Goal: Find contact information: Find contact information

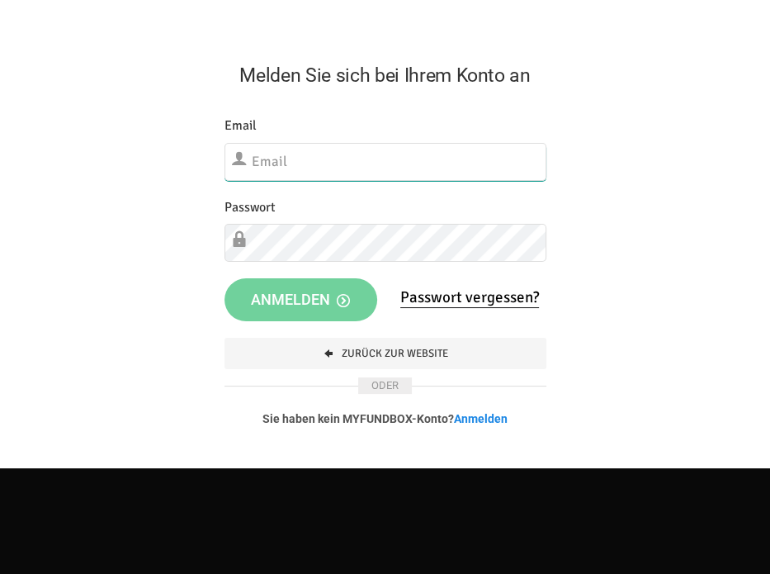
type input "[EMAIL_ADDRESS][DOMAIN_NAME]"
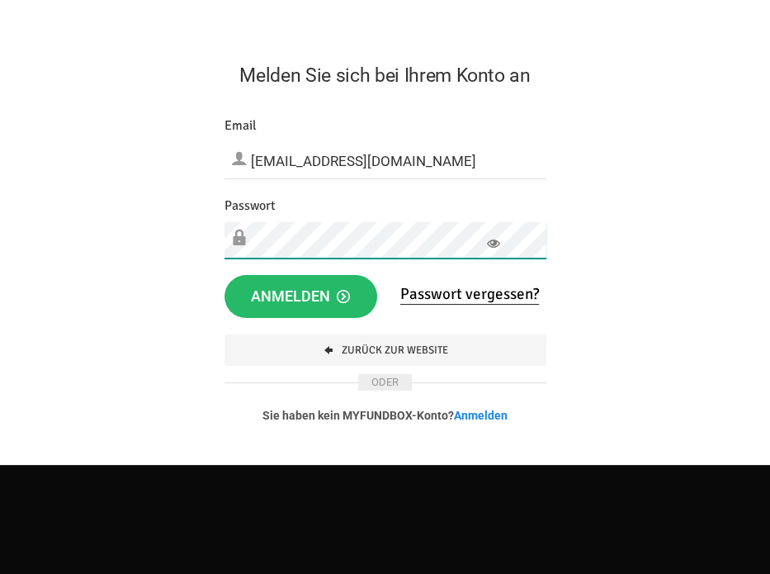
click at [198, 235] on form "Melden Sie sich bei Ihrem Konto an Etwas ist falsch gelaufen. Schließen Sie bit…" at bounding box center [385, 248] width 770 height 432
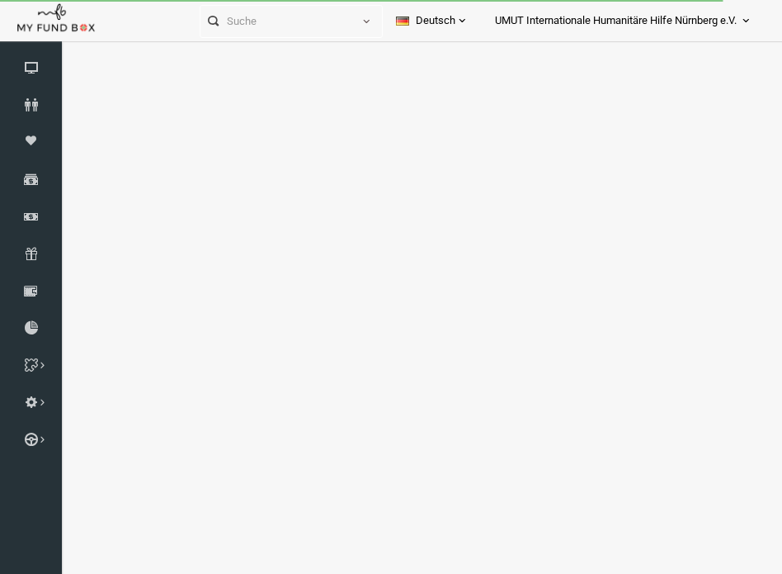
select select "100"
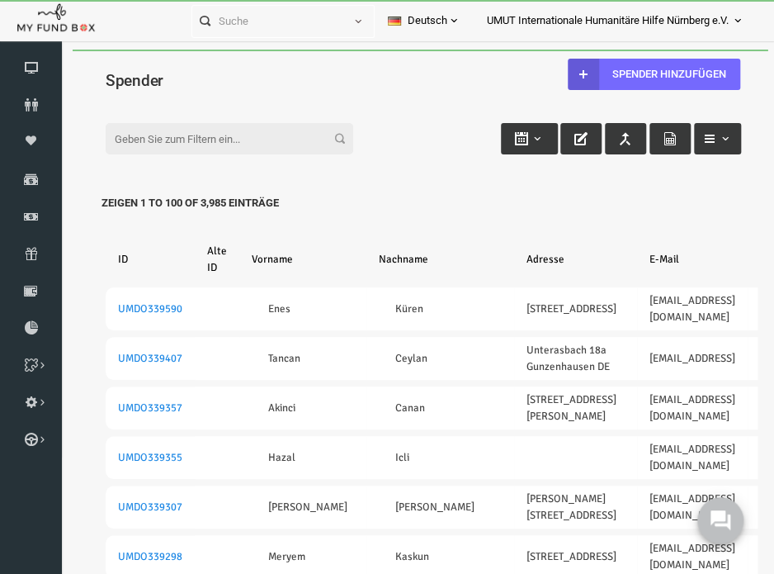
click at [174, 141] on input "Filter:" at bounding box center [215, 138] width 248 height 31
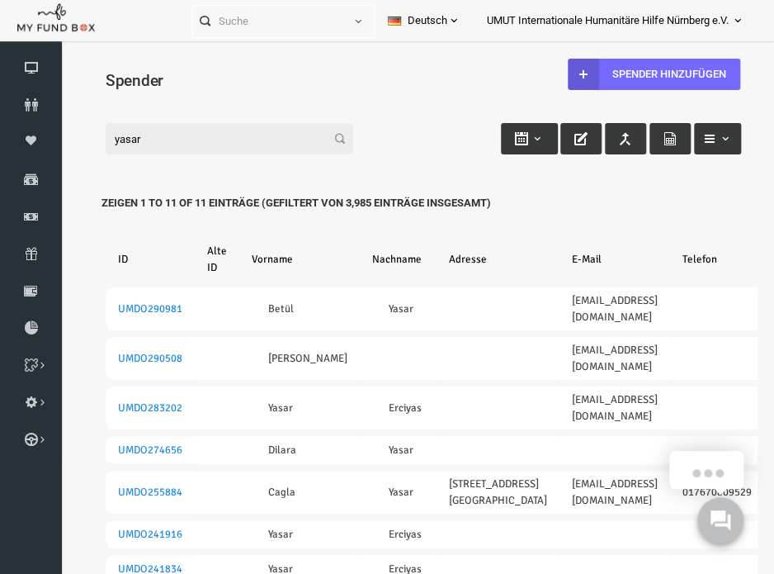
type input "yasar"
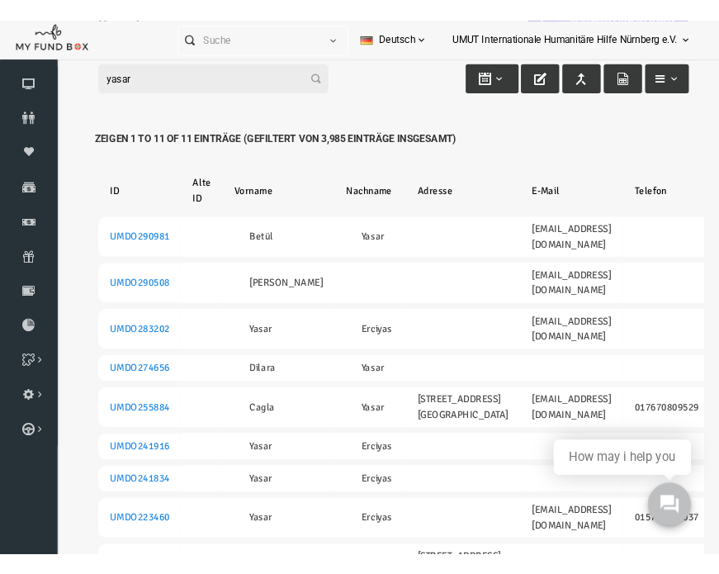
scroll to position [118, 0]
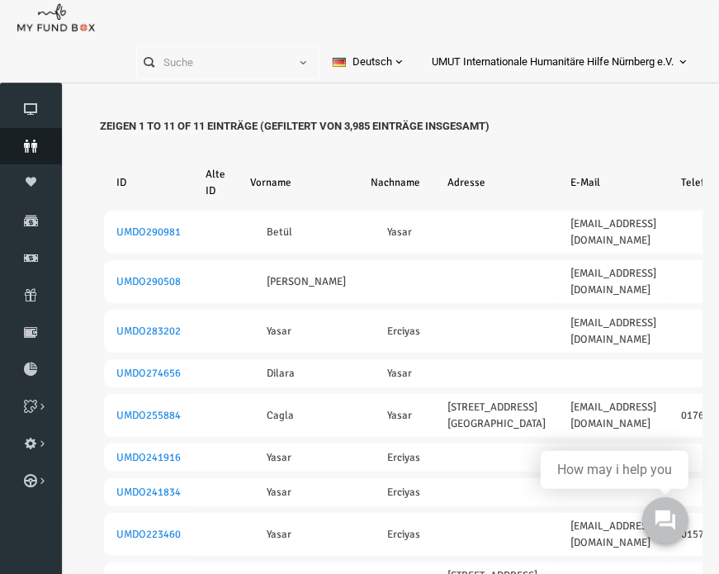
click at [44, 154] on link "Spender" at bounding box center [31, 146] width 62 height 36
click at [182, 66] on input "text" at bounding box center [212, 62] width 151 height 31
click at [28, 143] on icon at bounding box center [31, 145] width 62 height 13
click at [180, 62] on input "text" at bounding box center [212, 62] width 151 height 31
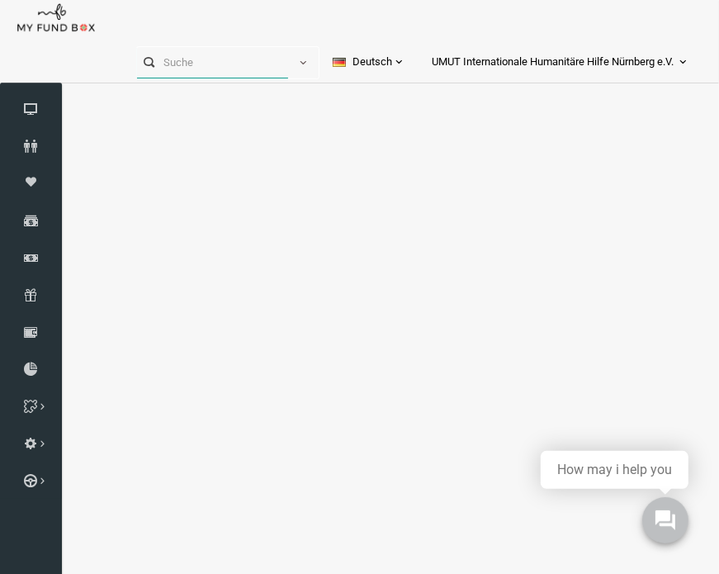
type input "s"
select select "100"
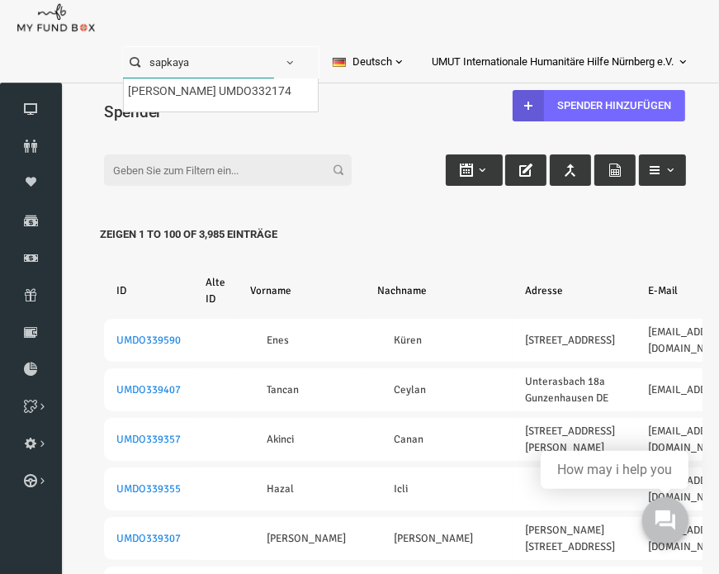
scroll to position [0, 0]
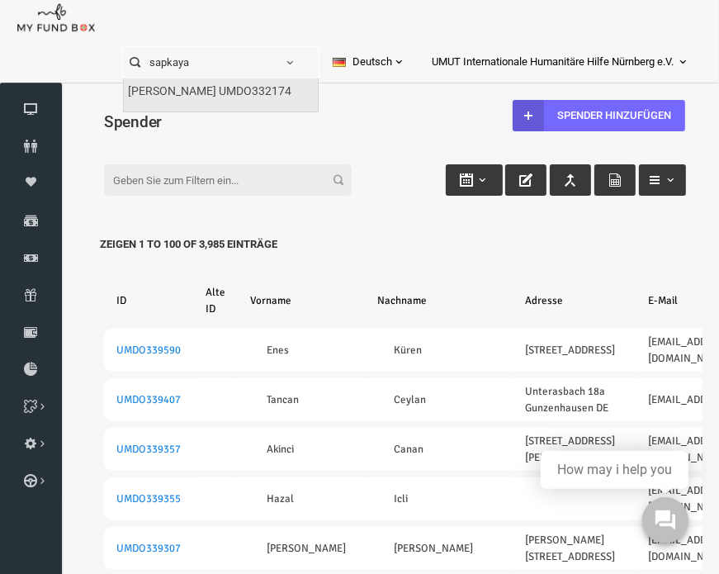
click at [168, 95] on label "[PERSON_NAME] UMDO332174" at bounding box center [209, 92] width 163 height 18
type input "[PERSON_NAME] UMDO332174"
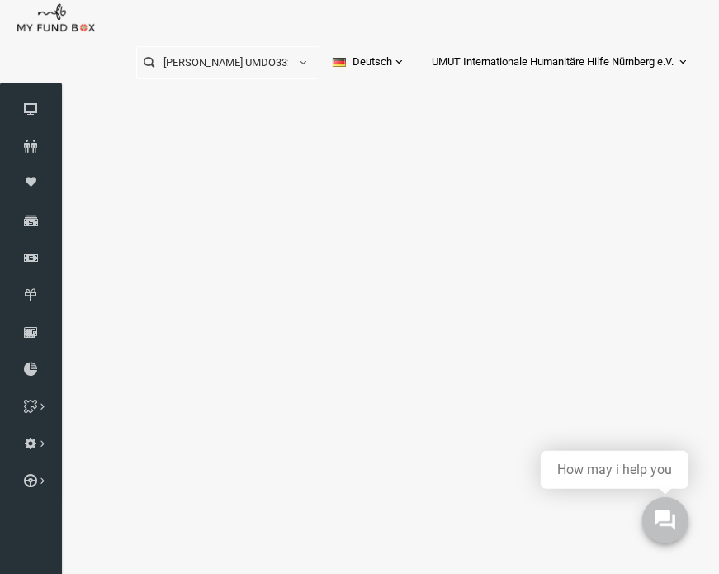
select select "100"
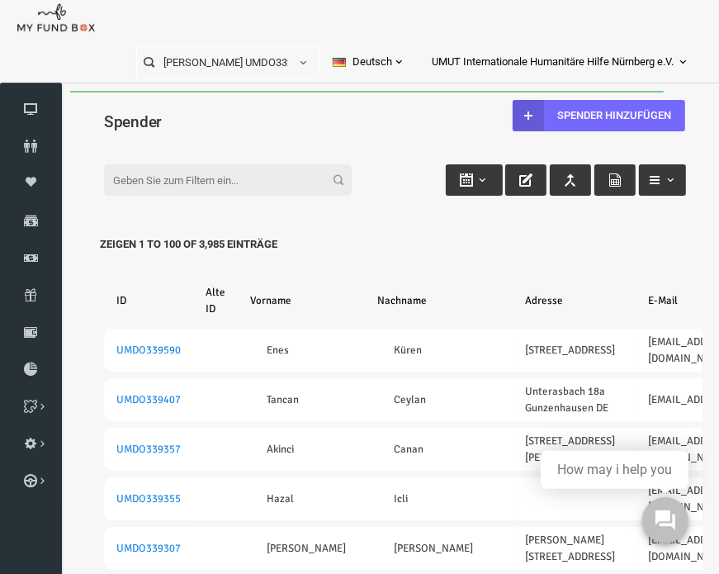
click at [144, 160] on div "Filter: Zeigen 1 to 100 of 3,985 Einträge" at bounding box center [380, 163] width 615 height 45
click at [138, 176] on input "Filter:" at bounding box center [214, 178] width 248 height 31
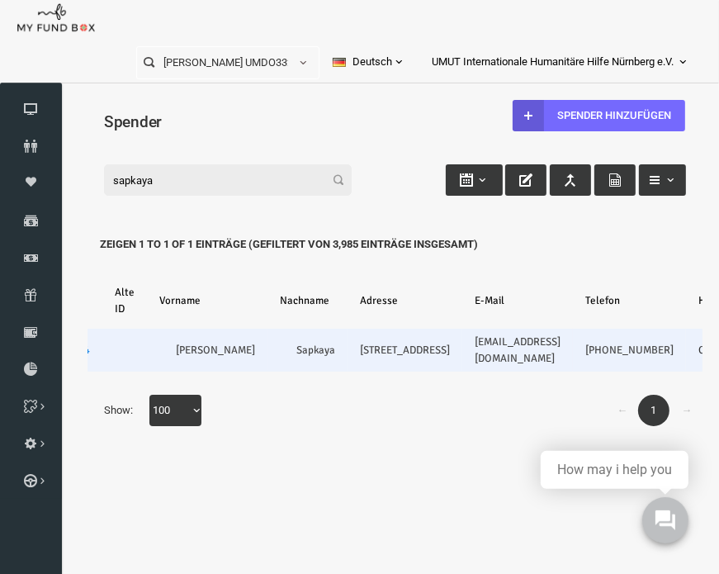
scroll to position [0, 92]
drag, startPoint x: 524, startPoint y: 380, endPoint x: 458, endPoint y: 358, distance: 69.7
click at [558, 358] on td "[PHONE_NUMBER]" at bounding box center [614, 349] width 113 height 43
copy link "[PHONE_NUMBER]"
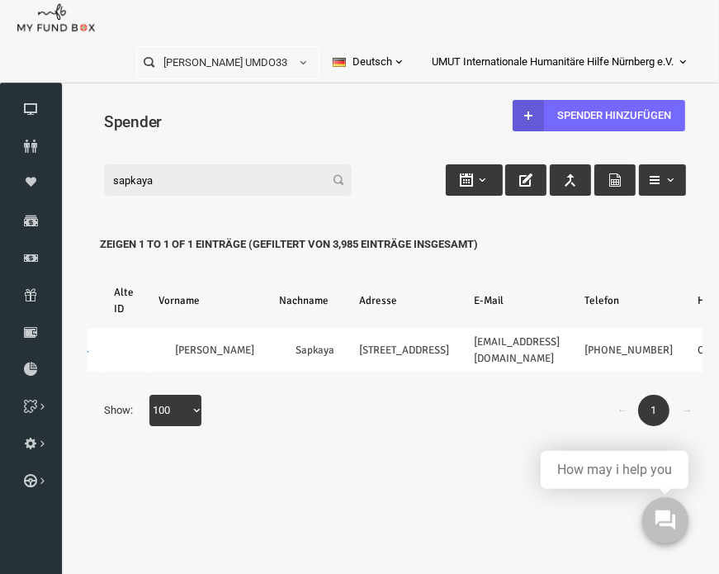
click at [178, 183] on input "sapkaya" at bounding box center [214, 178] width 248 height 31
type input "s"
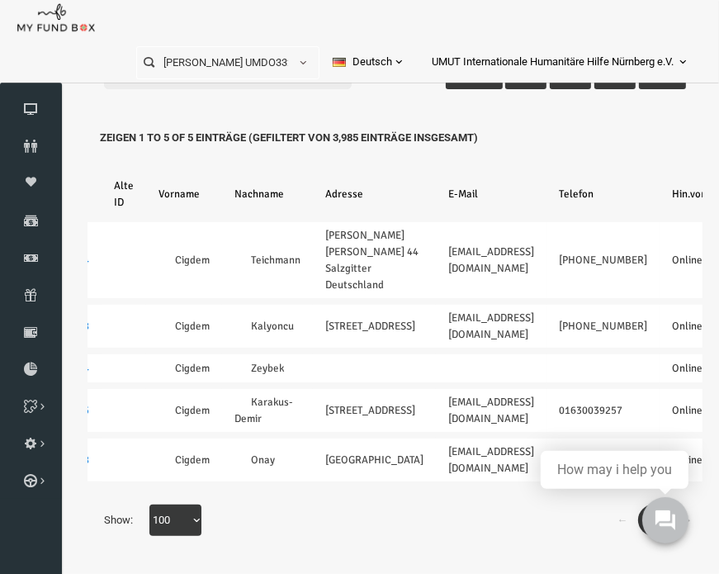
scroll to position [0, 0]
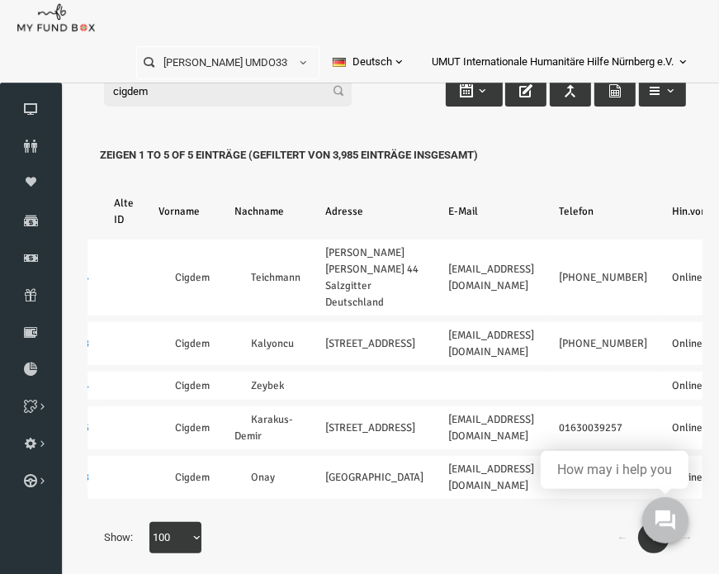
click at [221, 92] on input "cigdem" at bounding box center [214, 90] width 248 height 31
type input "c"
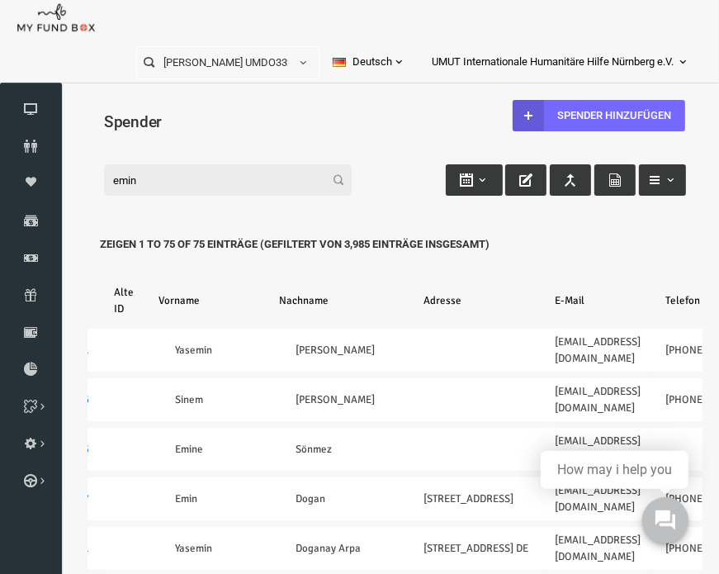
click at [186, 185] on input "emin" at bounding box center [214, 178] width 248 height 31
type input "e"
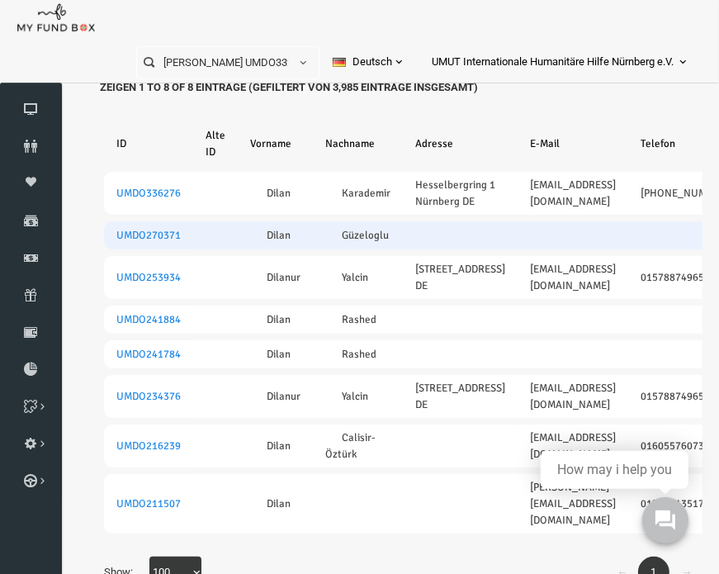
scroll to position [124, 0]
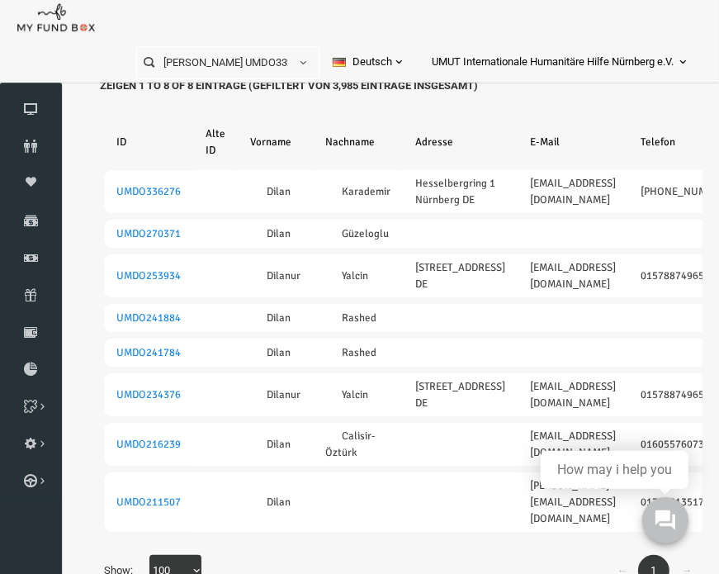
type input "dilan"
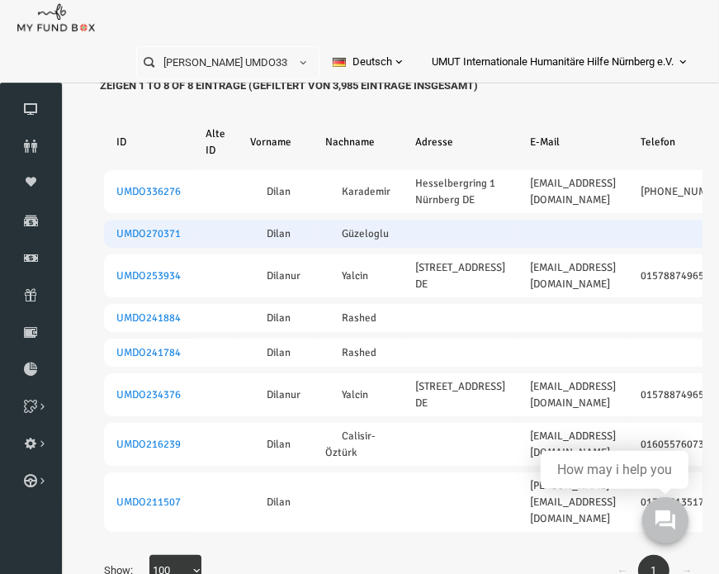
scroll to position [0, 0]
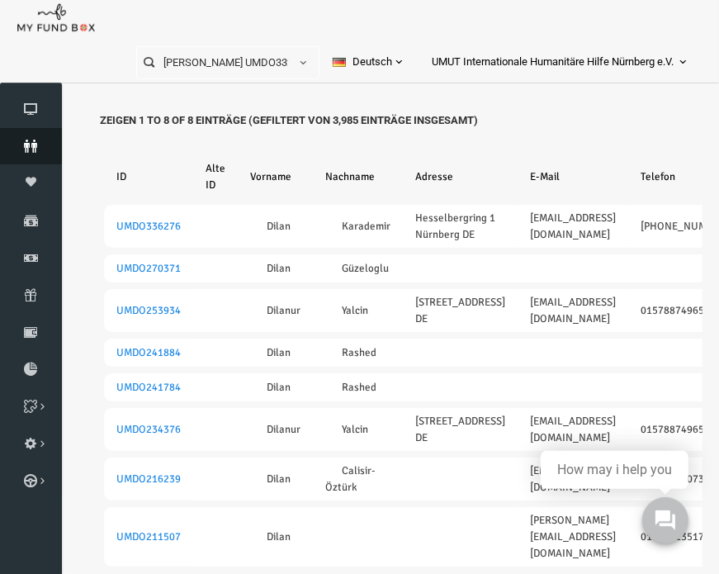
click at [33, 143] on icon at bounding box center [31, 145] width 62 height 13
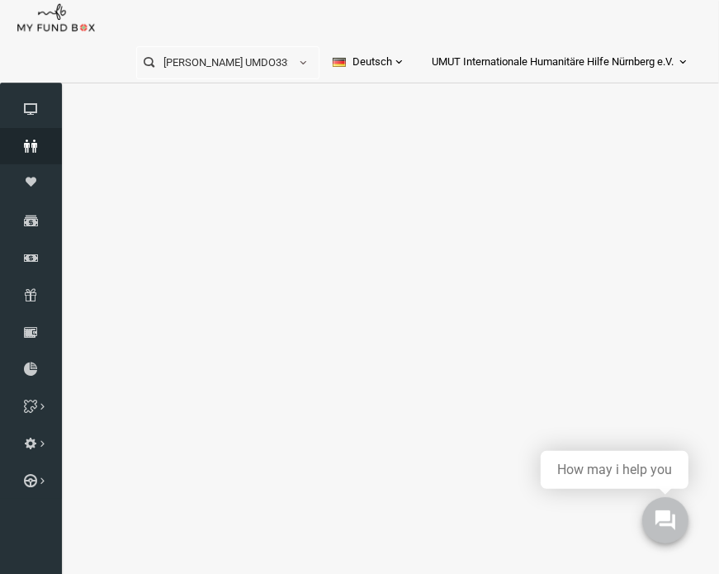
select select "100"
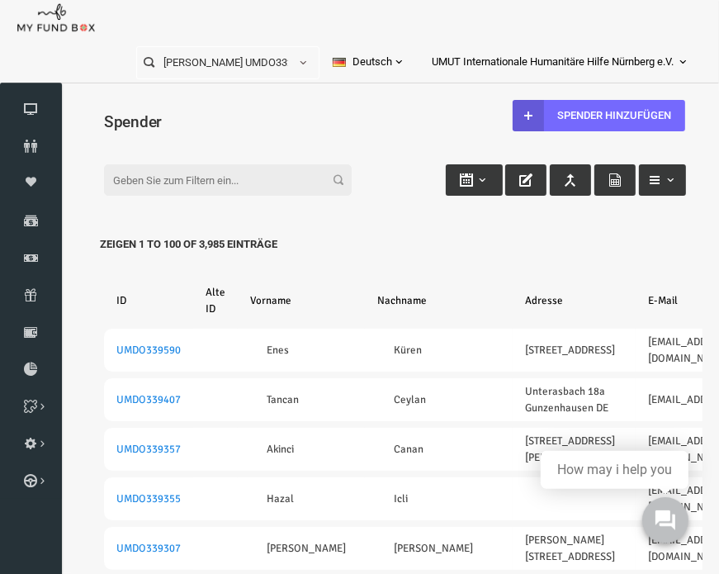
click at [177, 188] on input "Filter:" at bounding box center [214, 178] width 248 height 31
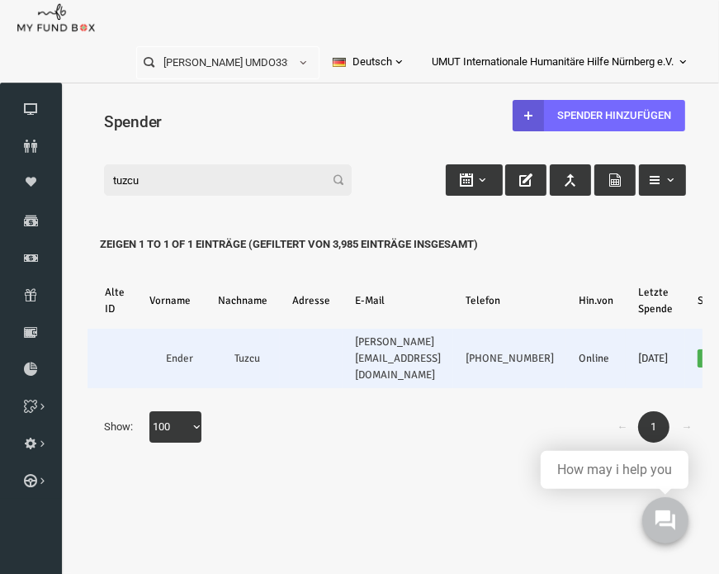
scroll to position [0, 107]
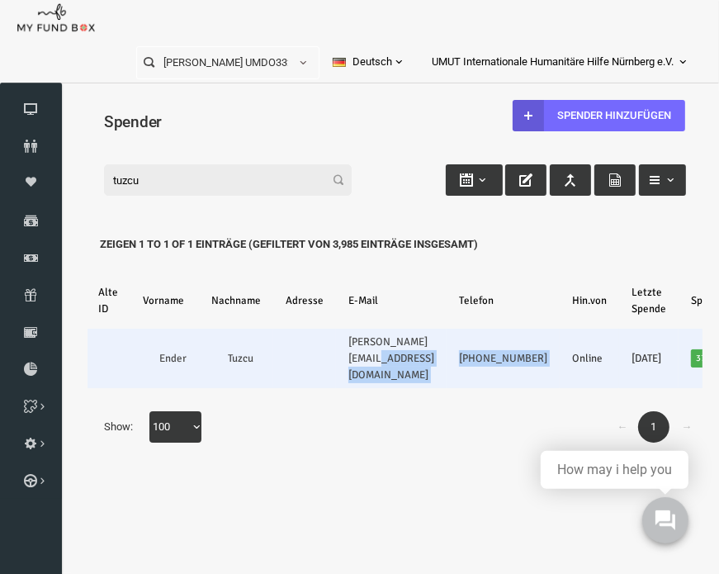
drag, startPoint x: 511, startPoint y: 360, endPoint x: 431, endPoint y: 335, distance: 83.8
click at [431, 335] on tr "UMDO187577 [PERSON_NAME] [PERSON_NAME][EMAIL_ADDRESS][DOMAIN_NAME] [PHONE_NUMBE…" at bounding box center [379, 357] width 793 height 59
copy tr "[PHONE_NUMBER]"
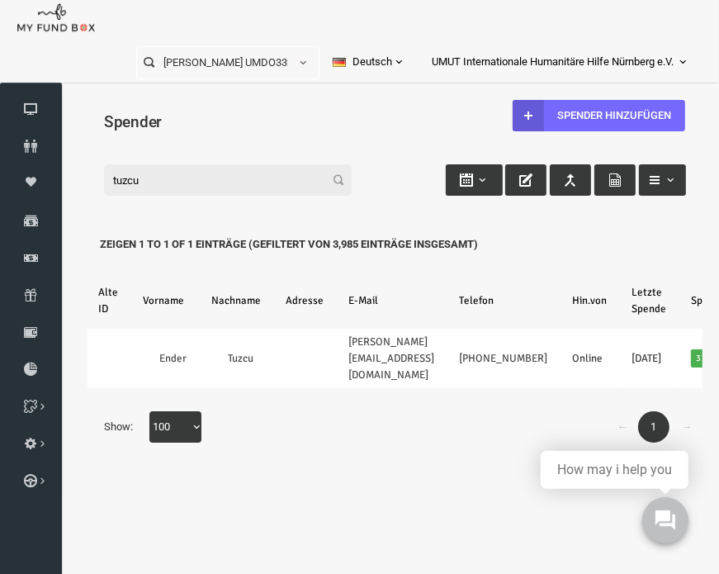
click at [135, 180] on input "tuzcu" at bounding box center [214, 178] width 248 height 31
type input "t"
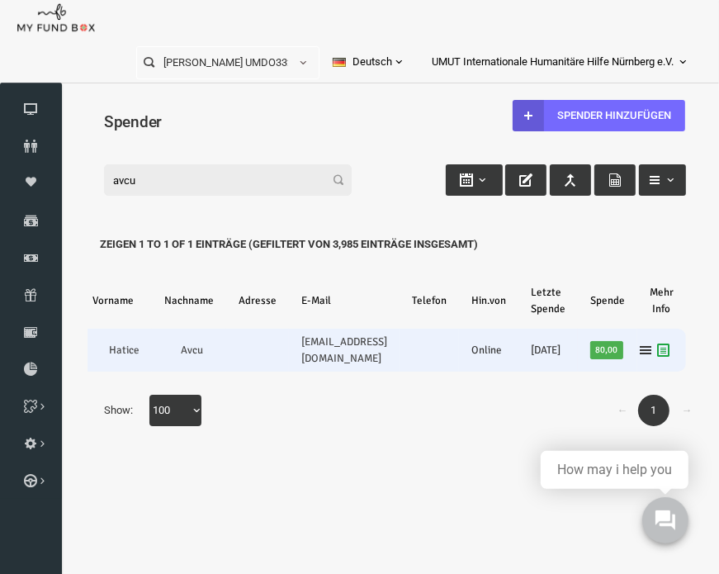
scroll to position [0, 160]
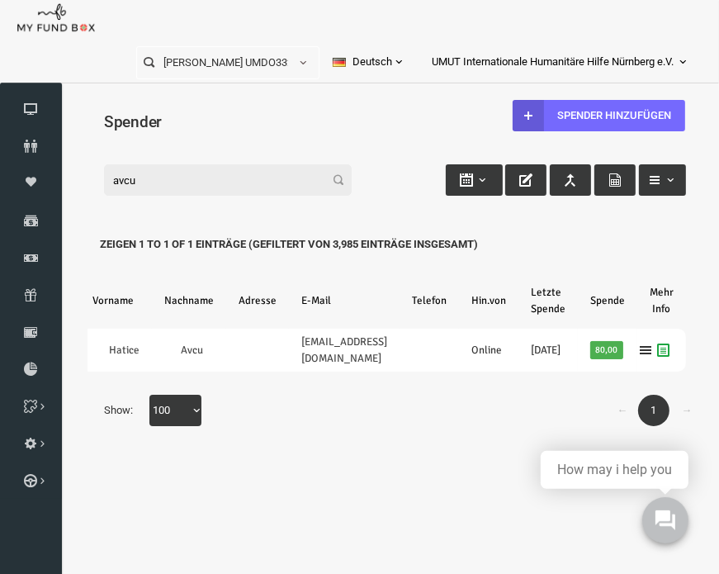
click at [188, 174] on input "avcu" at bounding box center [214, 178] width 248 height 31
type input "a"
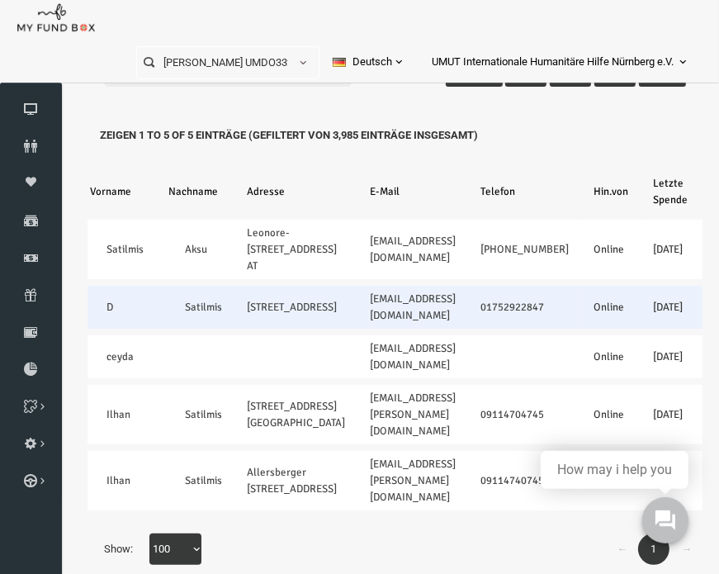
scroll to position [120, 0]
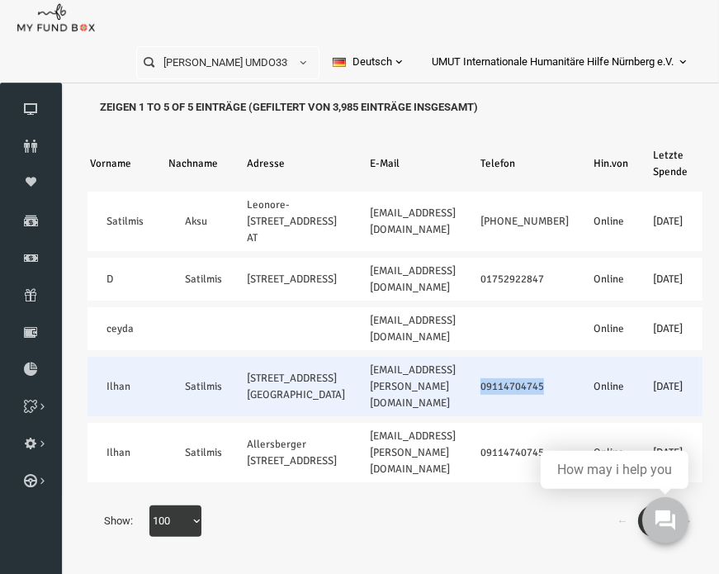
drag, startPoint x: 568, startPoint y: 348, endPoint x: 496, endPoint y: 357, distance: 72.4
click at [496, 357] on td "09114704745" at bounding box center [510, 386] width 113 height 59
copy link "09114704745"
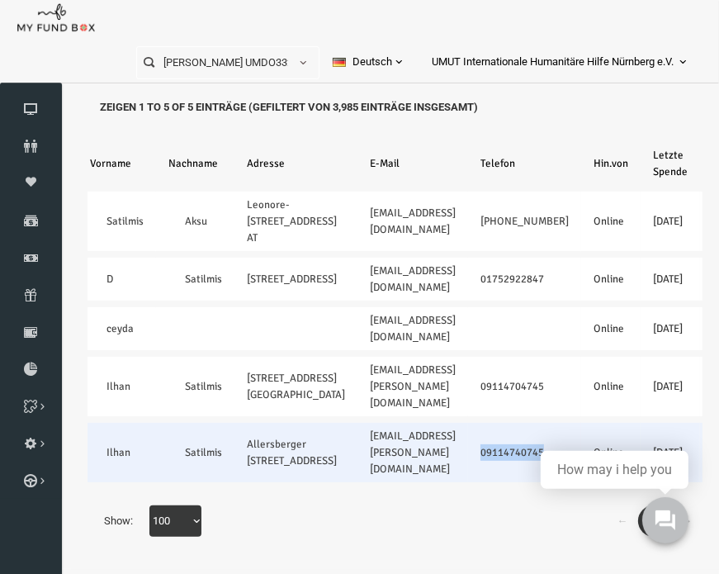
drag, startPoint x: 567, startPoint y: 421, endPoint x: 488, endPoint y: 433, distance: 80.2
click at [488, 433] on td "09114740745" at bounding box center [510, 452] width 113 height 59
copy link "09114740745"
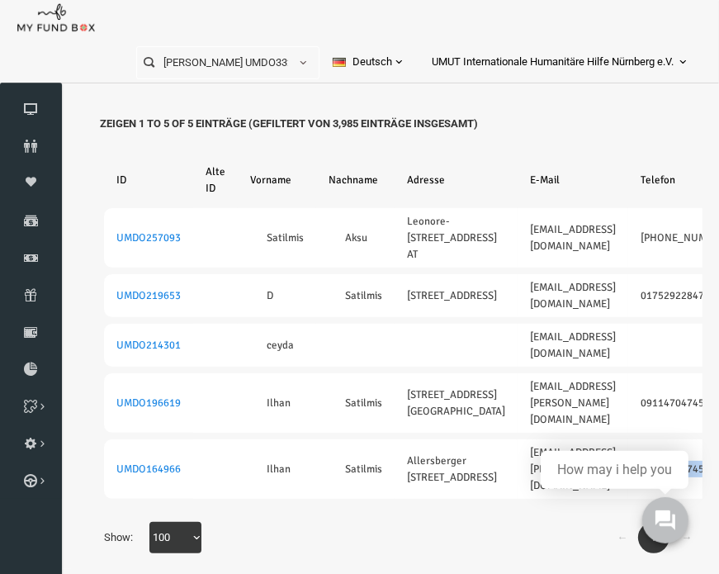
scroll to position [0, 0]
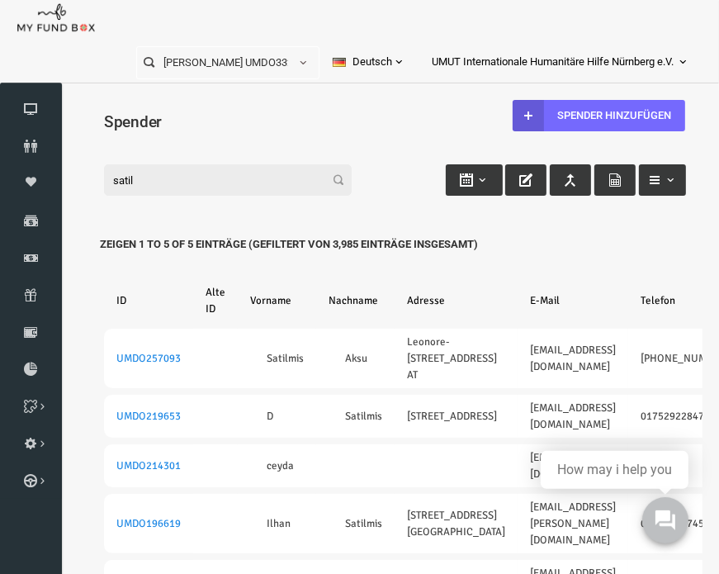
click at [182, 180] on input "satil" at bounding box center [214, 178] width 248 height 31
type input "s"
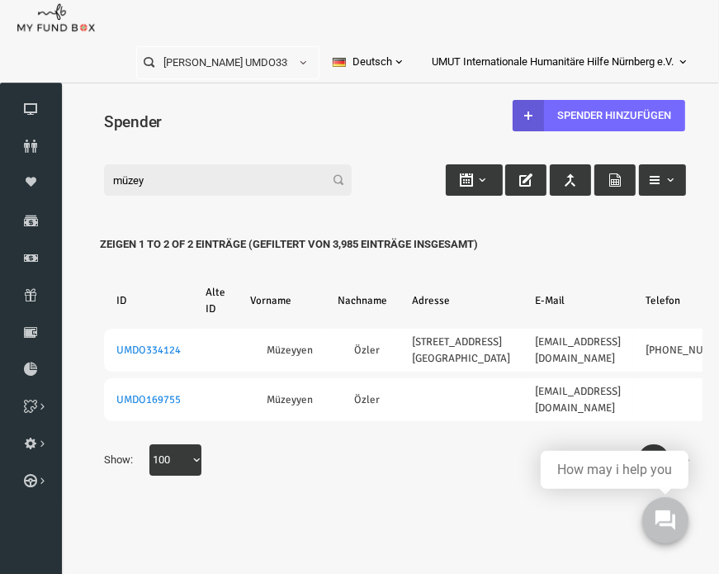
type input "müzey"
click at [650, 52] on span "UMUT Internationale Humanitäre Hilfe Nürnberg e.V." at bounding box center [553, 62] width 242 height 29
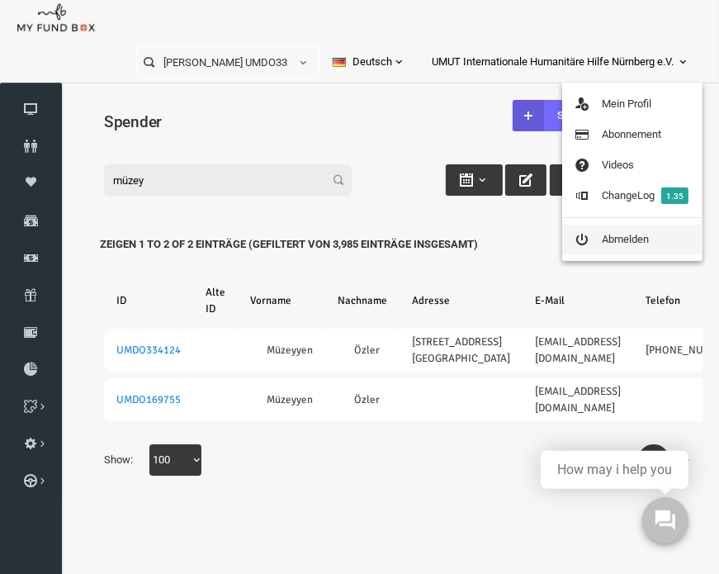
click at [607, 238] on link "Abmelden" at bounding box center [632, 239] width 140 height 30
